Goal: Transaction & Acquisition: Purchase product/service

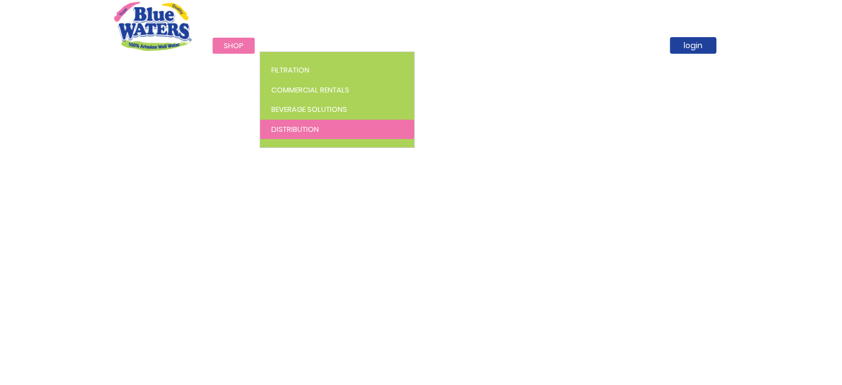
click at [280, 132] on span "Distribution" at bounding box center [295, 129] width 48 height 11
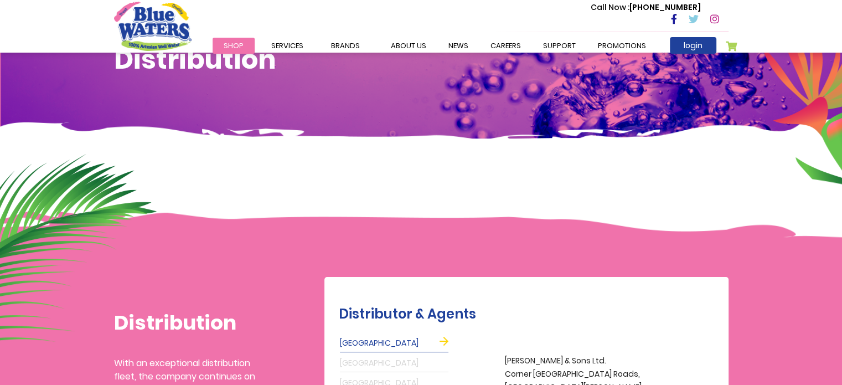
scroll to position [55, 0]
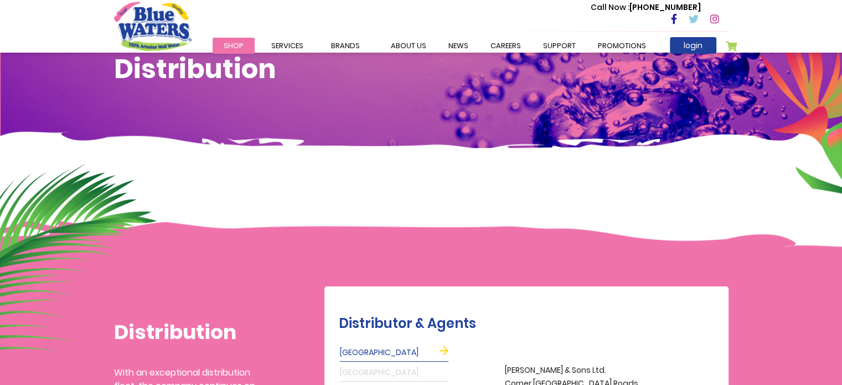
click at [230, 46] on span "Shop" at bounding box center [234, 45] width 20 height 11
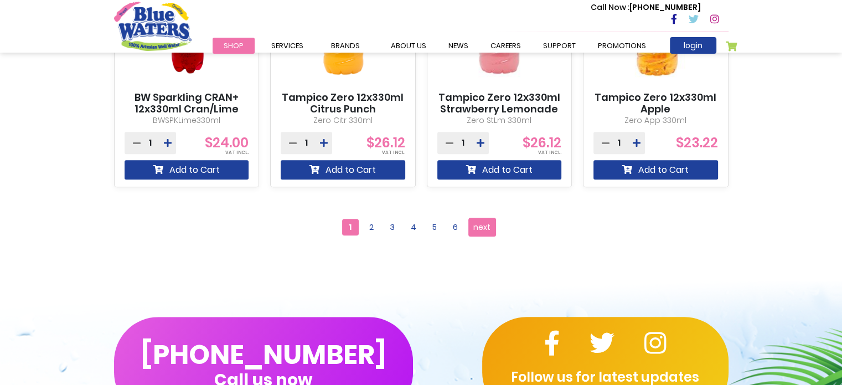
scroll to position [1084, 0]
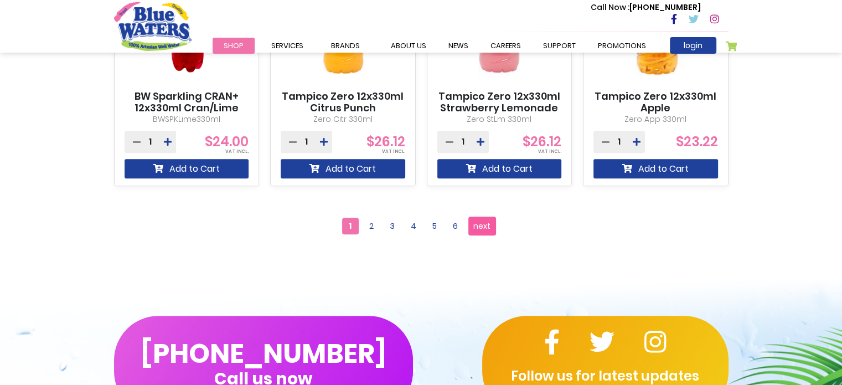
click at [489, 228] on span "next" at bounding box center [481, 226] width 17 height 17
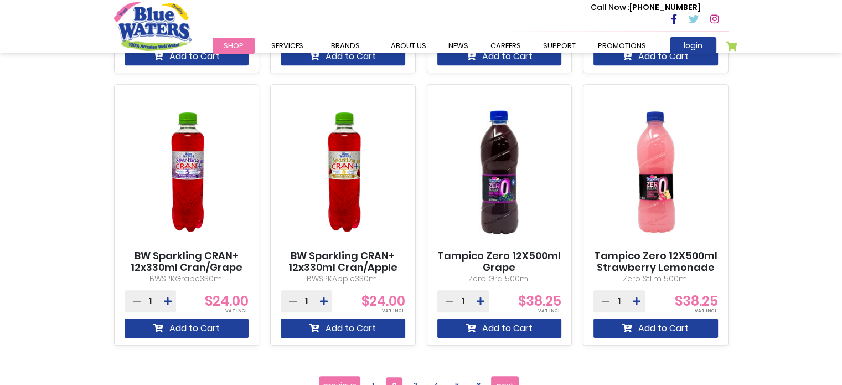
scroll to position [996, 0]
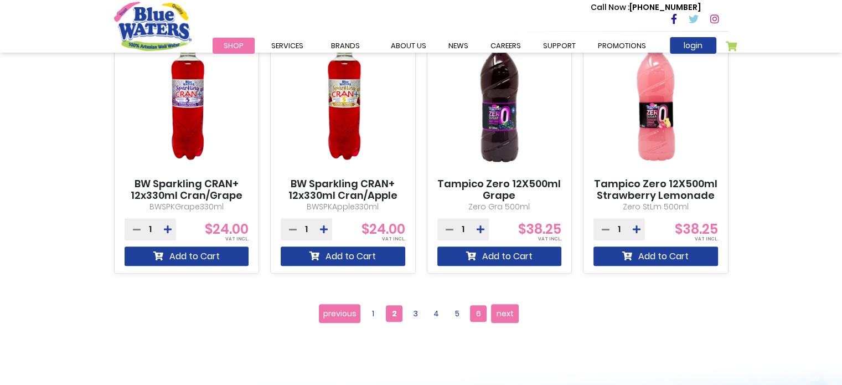
click at [482, 309] on span "6" at bounding box center [478, 313] width 17 height 17
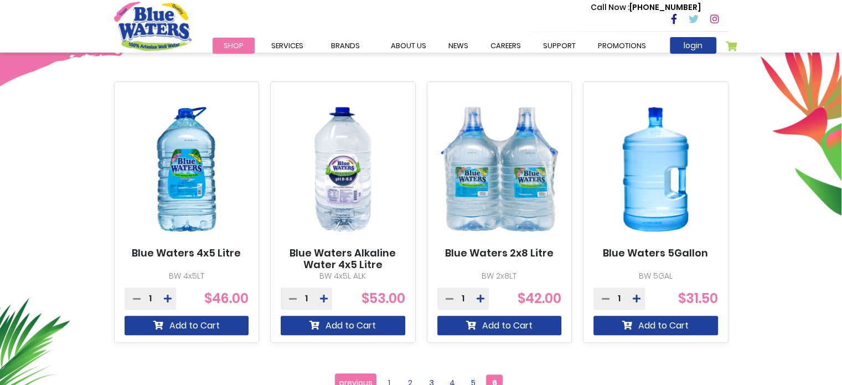
scroll to position [498, 0]
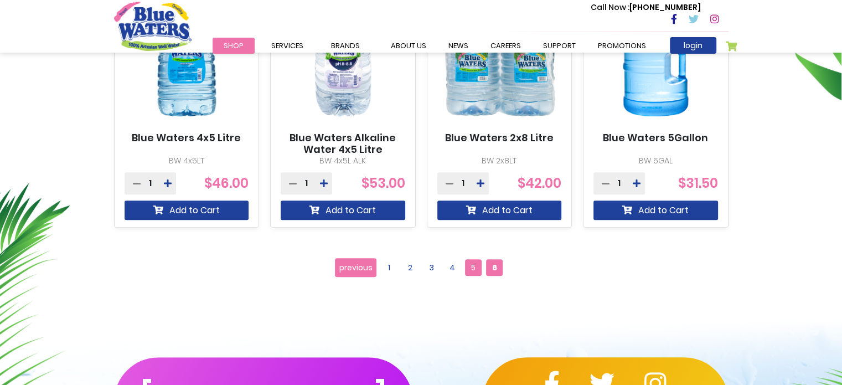
click at [473, 265] on span "5" at bounding box center [473, 267] width 17 height 17
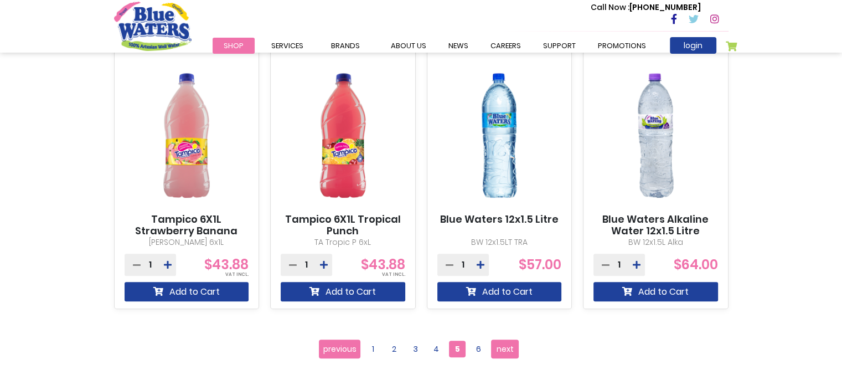
scroll to position [941, 0]
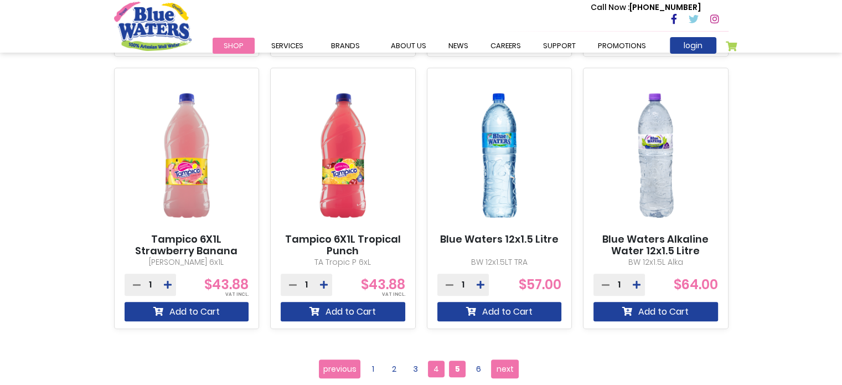
click at [432, 365] on span "4" at bounding box center [436, 368] width 17 height 17
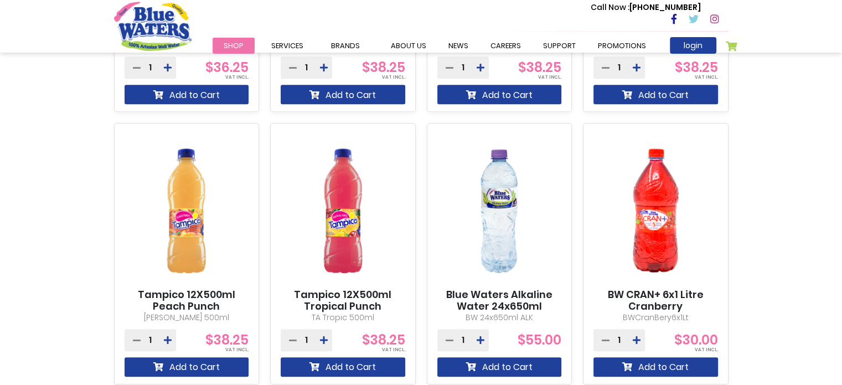
scroll to position [941, 0]
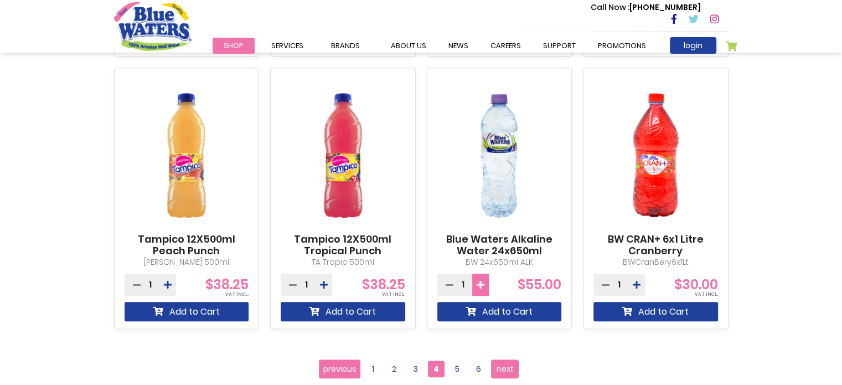
click at [482, 278] on button at bounding box center [480, 284] width 17 height 22
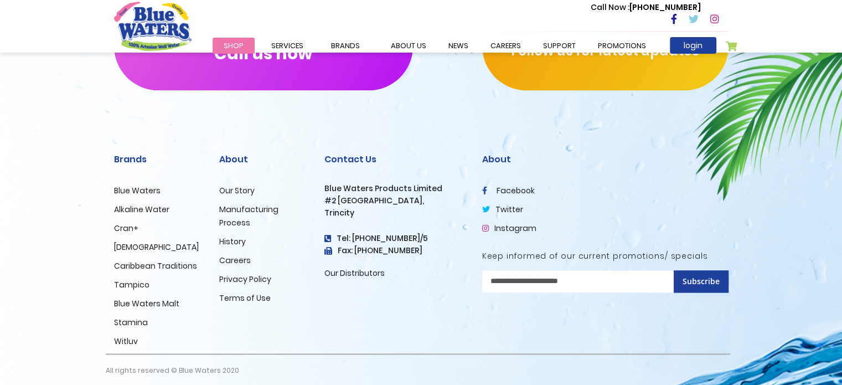
scroll to position [1416, 0]
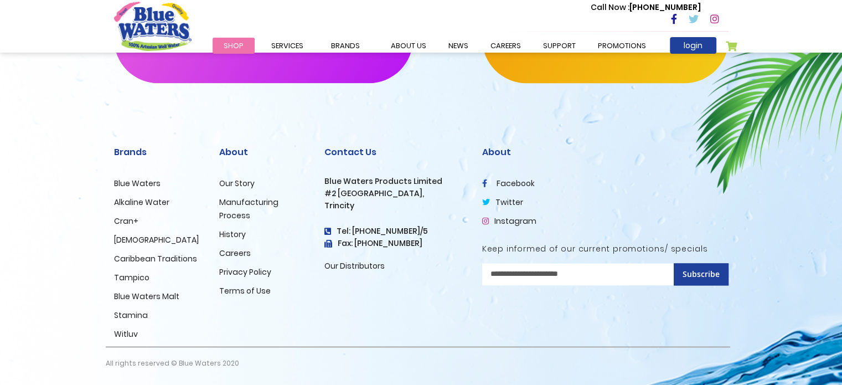
click at [145, 203] on link "Alkaline Water" at bounding box center [141, 201] width 55 height 11
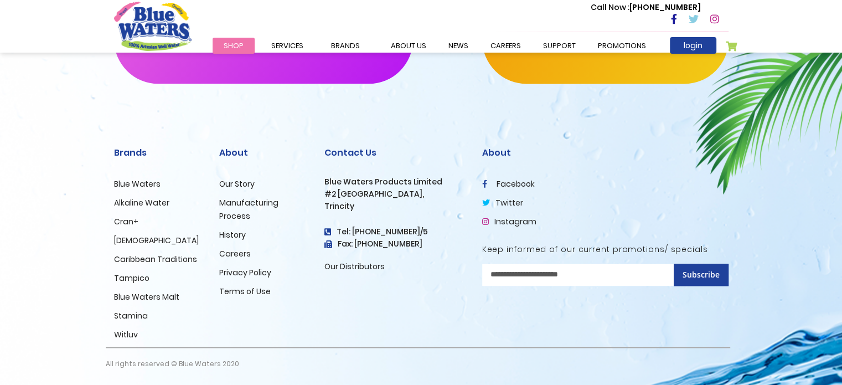
scroll to position [1496, 0]
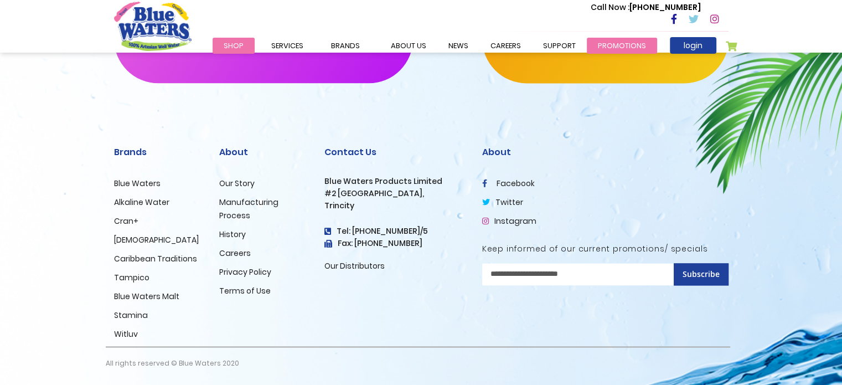
click at [620, 44] on link "Promotions" at bounding box center [622, 46] width 70 height 16
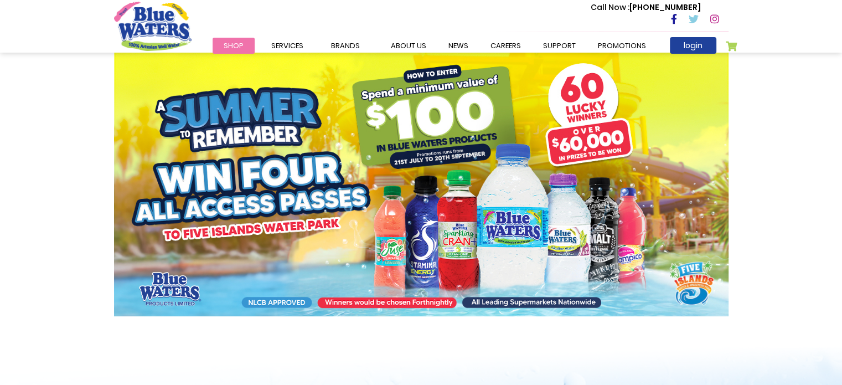
scroll to position [332, 0]
